Goal: Task Accomplishment & Management: Manage account settings

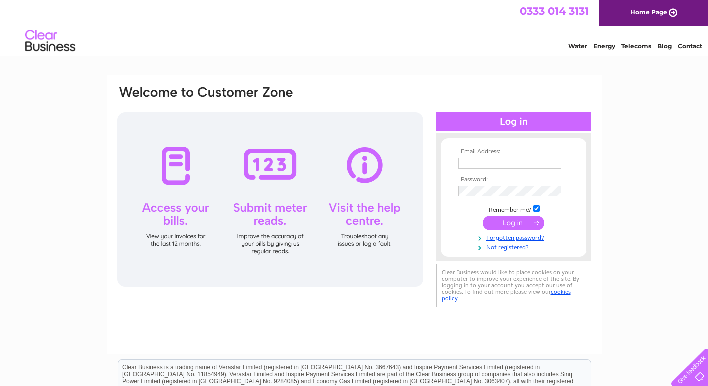
type input "ghazala.hassan@eastlancshospice.org.uk"
click at [514, 222] on input "submit" at bounding box center [512, 223] width 61 height 14
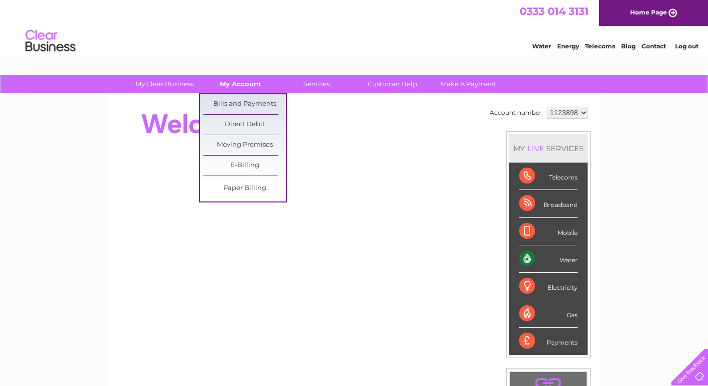
click at [245, 85] on link "My Account" at bounding box center [240, 84] width 82 height 18
click at [246, 100] on link "Bills and Payments" at bounding box center [244, 104] width 82 height 20
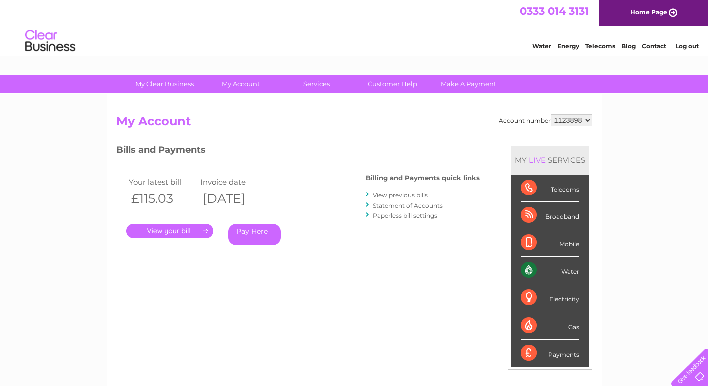
click at [178, 231] on link "." at bounding box center [169, 231] width 87 height 14
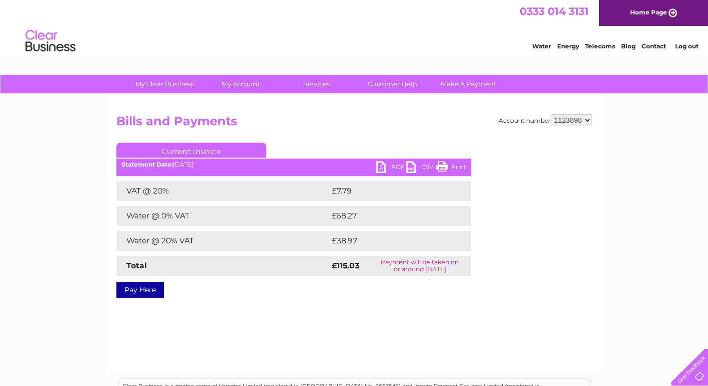
click at [383, 169] on link "PDF" at bounding box center [391, 168] width 30 height 14
